Goal: Transaction & Acquisition: Purchase product/service

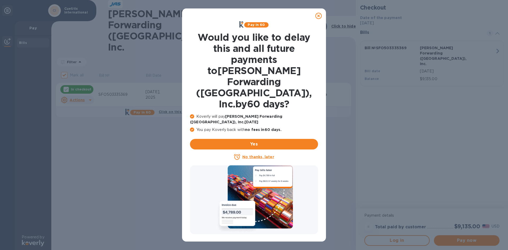
click at [320, 16] on icon at bounding box center [318, 16] width 6 height 6
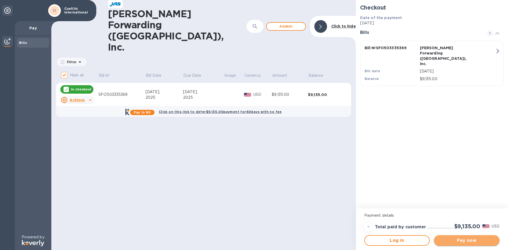
click at [469, 240] on span "Pay now" at bounding box center [466, 240] width 57 height 6
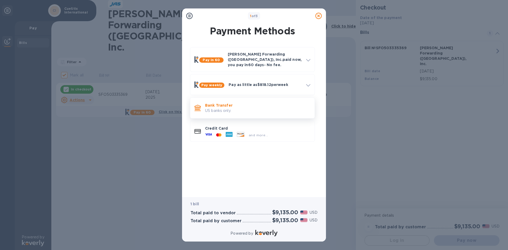
click at [240, 108] on p "US banks only." at bounding box center [257, 111] width 105 height 6
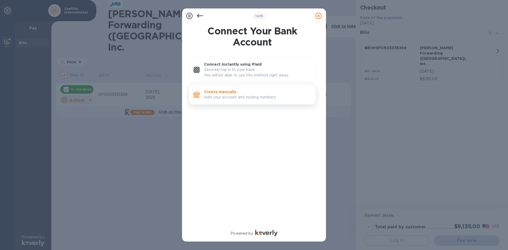
click at [220, 92] on p "Create manually" at bounding box center [257, 91] width 107 height 5
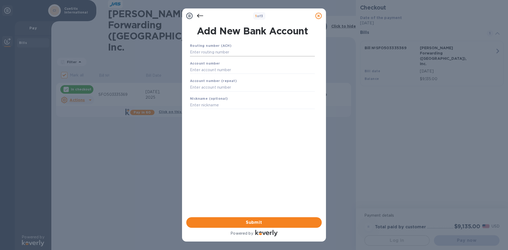
click at [216, 52] on input "text" at bounding box center [252, 52] width 125 height 8
type input "102000607"
type input "8097050285"
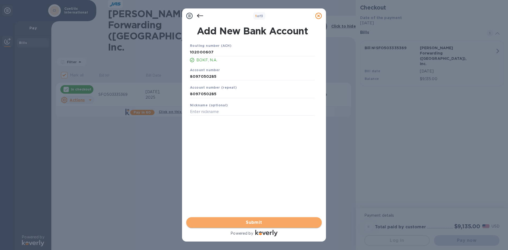
click at [245, 224] on span "Submit" at bounding box center [253, 222] width 127 height 6
